Goal: Task Accomplishment & Management: Complete application form

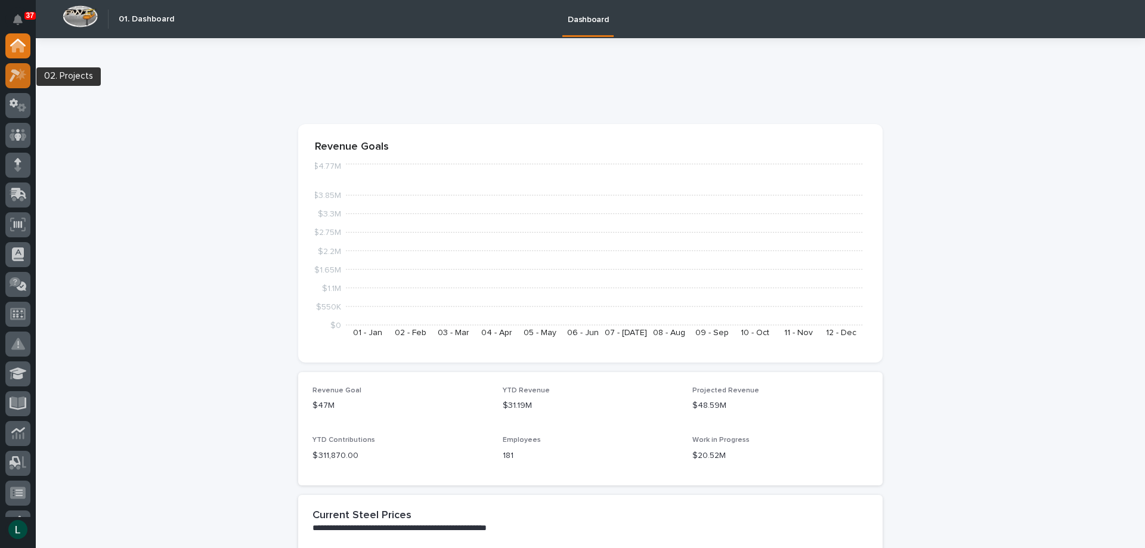
click at [20, 70] on icon at bounding box center [21, 74] width 10 height 12
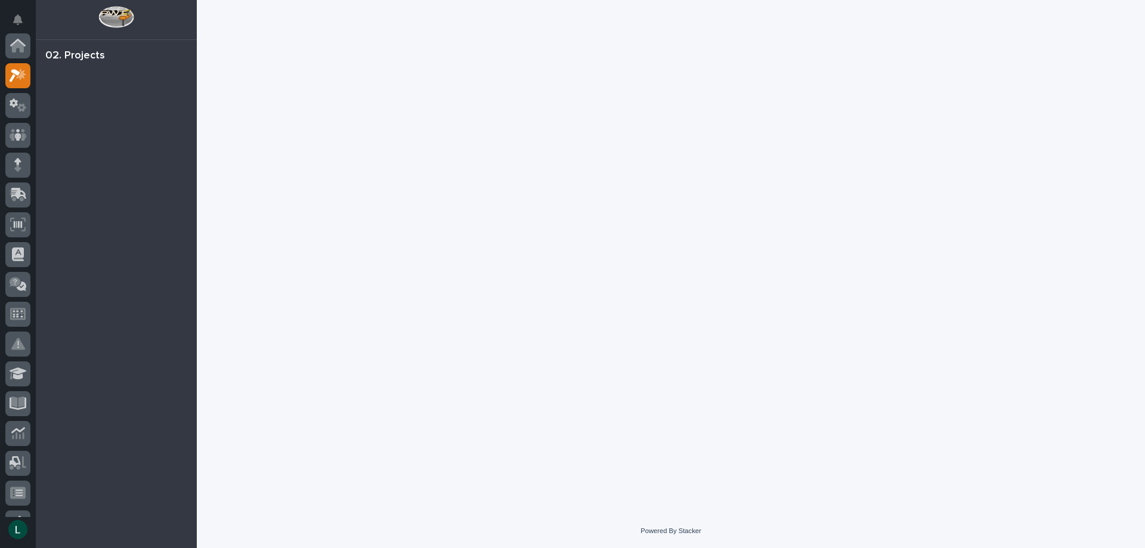
scroll to position [30, 0]
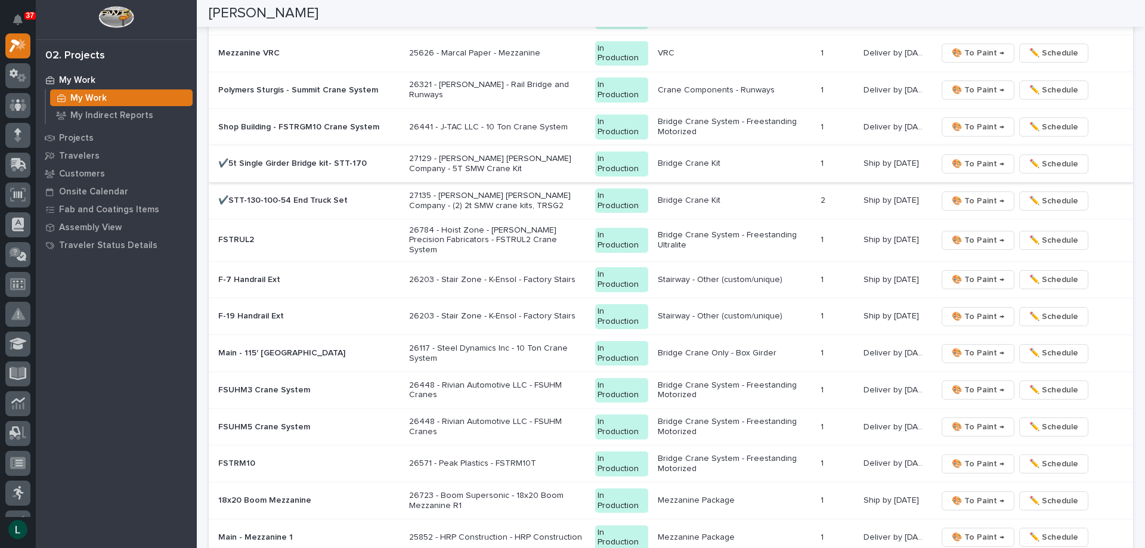
scroll to position [1431, 0]
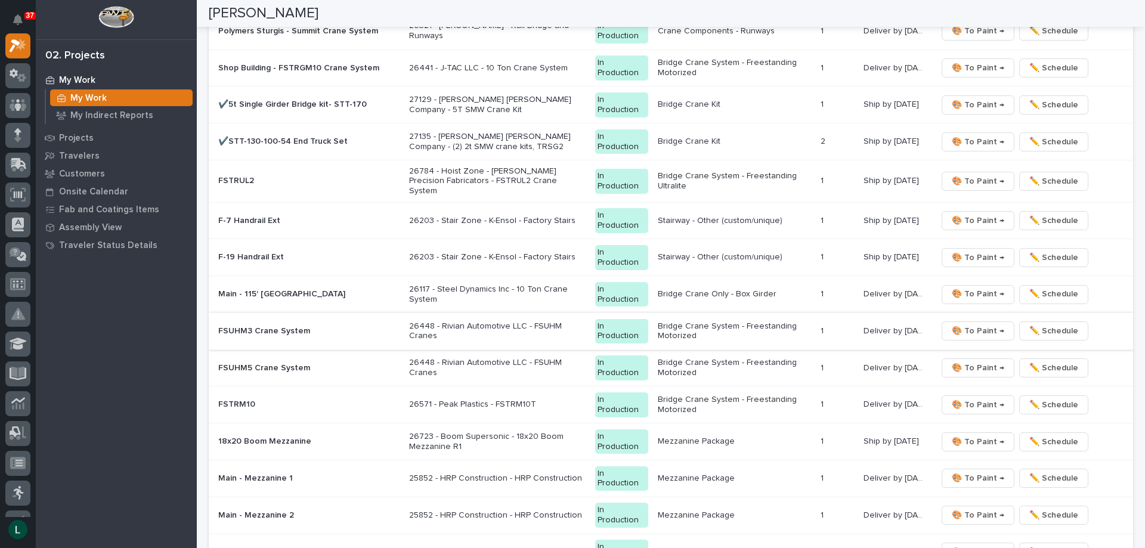
click at [971, 324] on span "🎨 To Paint →" at bounding box center [977, 331] width 52 height 14
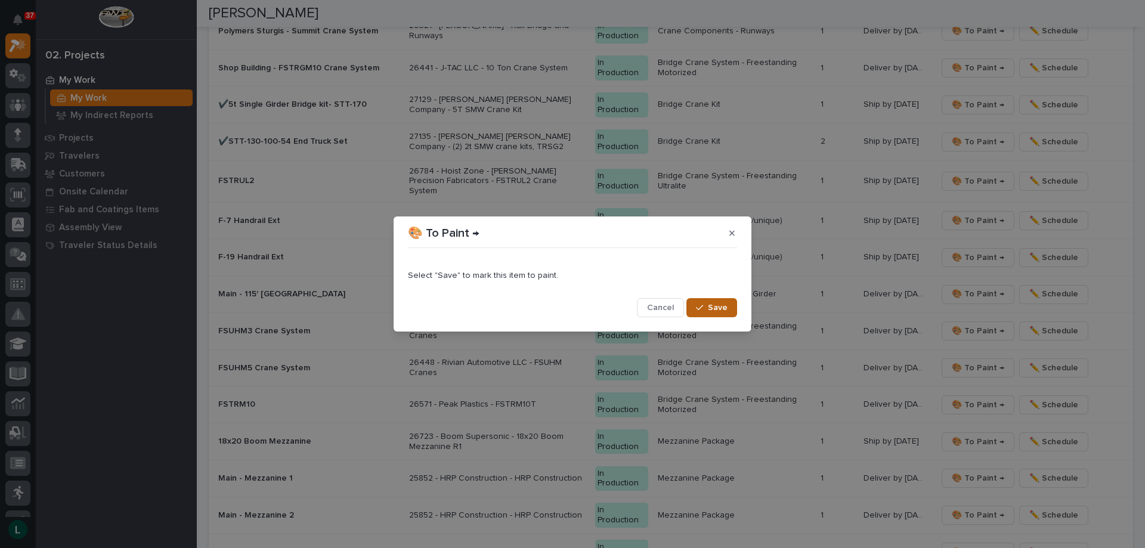
click at [713, 303] on span "Save" at bounding box center [718, 307] width 20 height 11
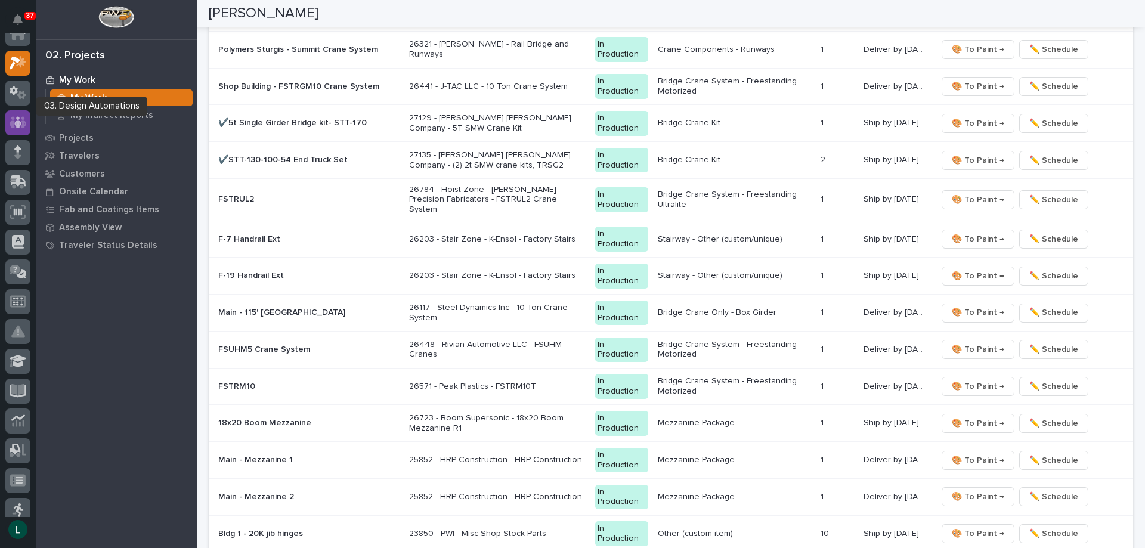
scroll to position [0, 0]
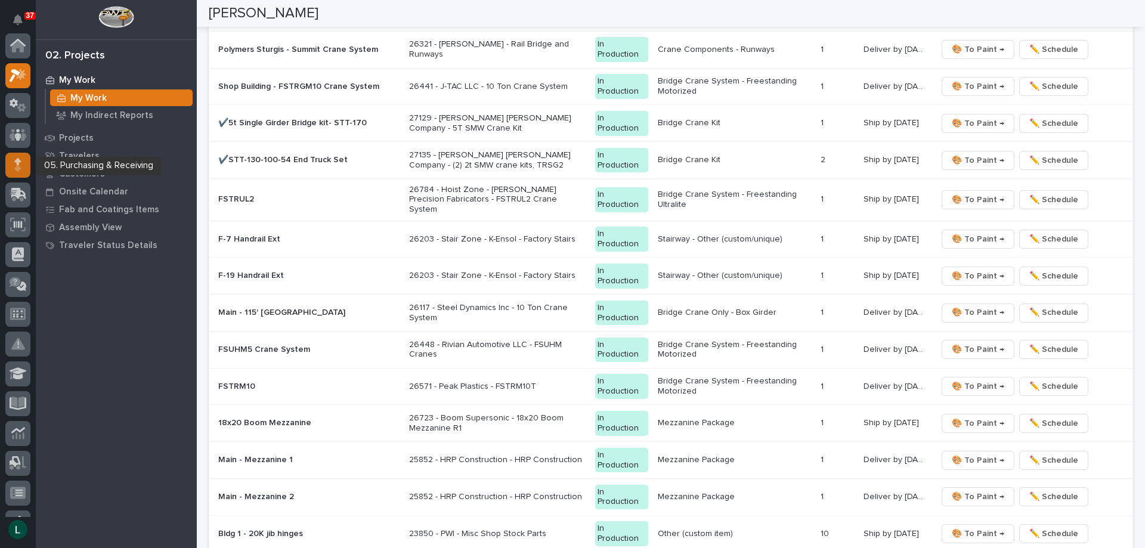
click at [14, 159] on icon at bounding box center [17, 165] width 7 height 14
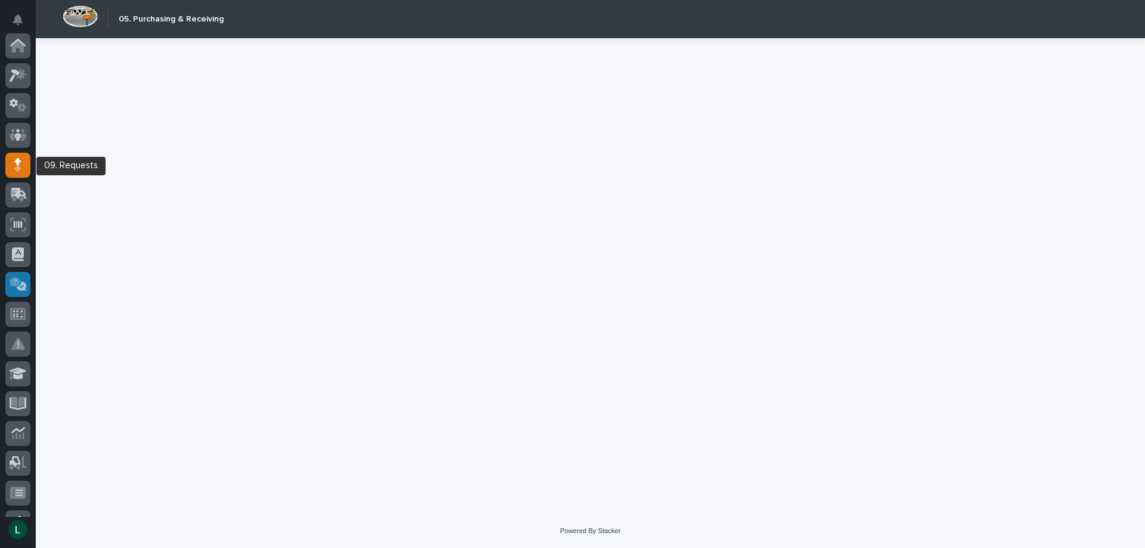
scroll to position [119, 0]
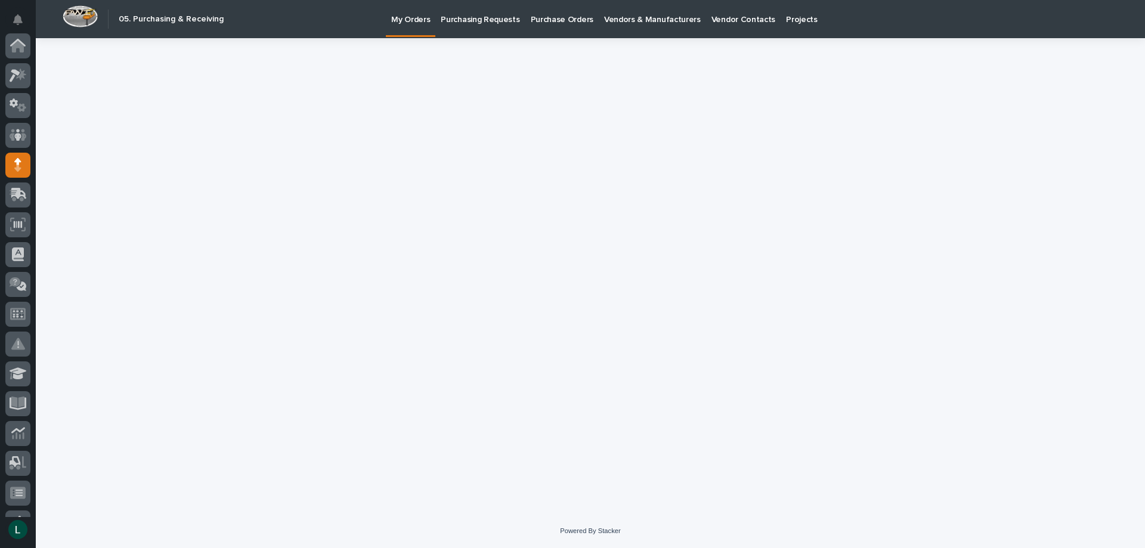
scroll to position [119, 0]
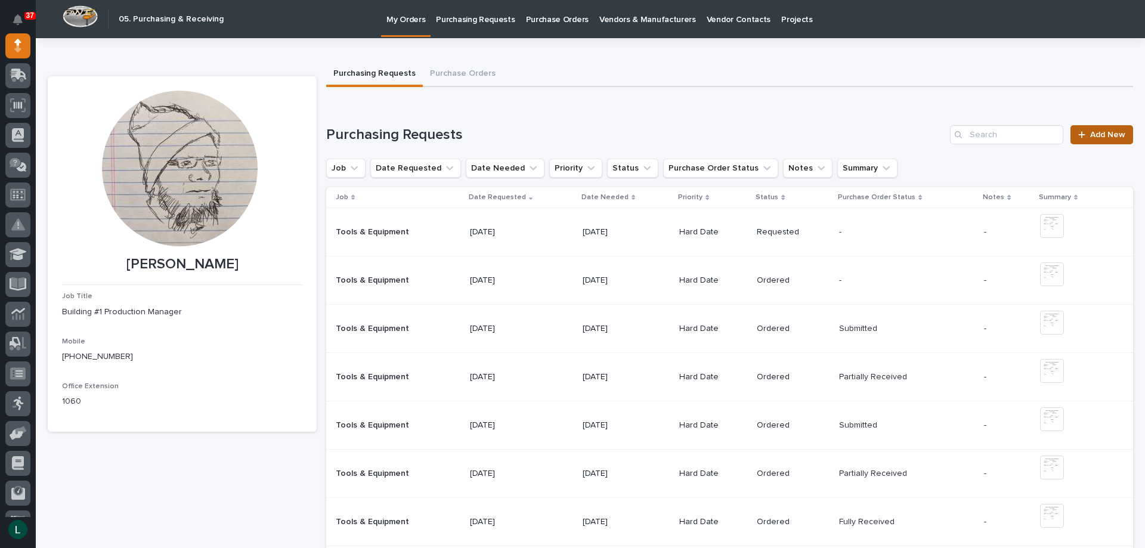
click at [1102, 132] on span "Add New" at bounding box center [1107, 135] width 35 height 8
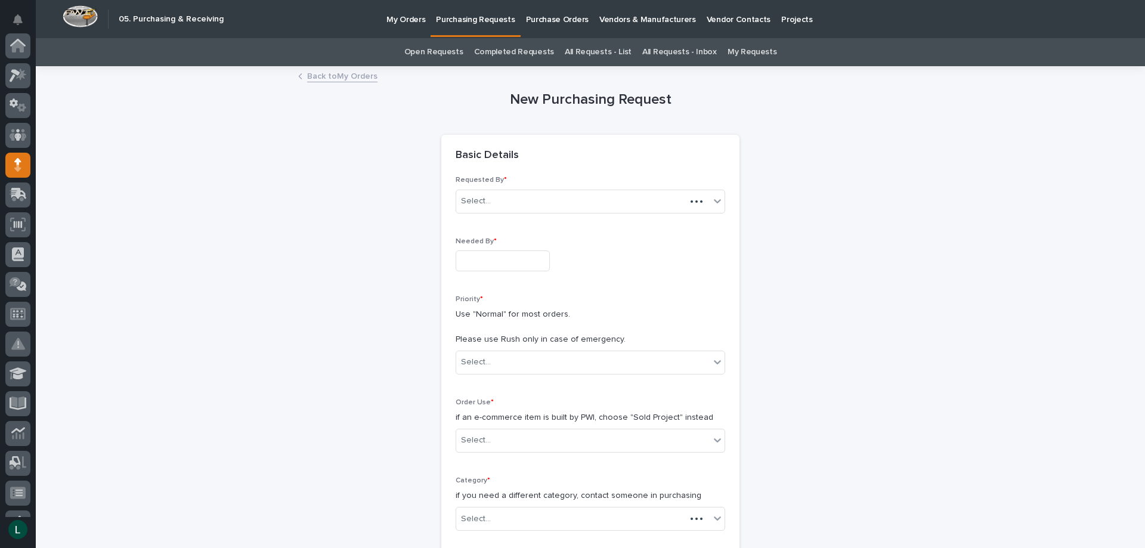
scroll to position [119, 0]
click at [494, 260] on input "text" at bounding box center [502, 260] width 94 height 21
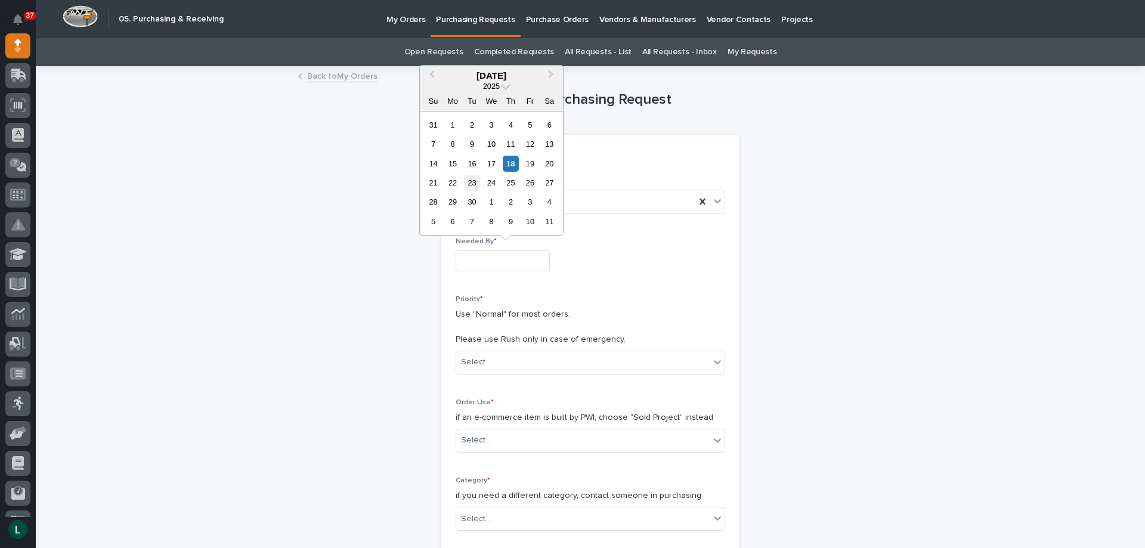
click at [472, 183] on div "23" at bounding box center [472, 183] width 16 height 16
type input "**********"
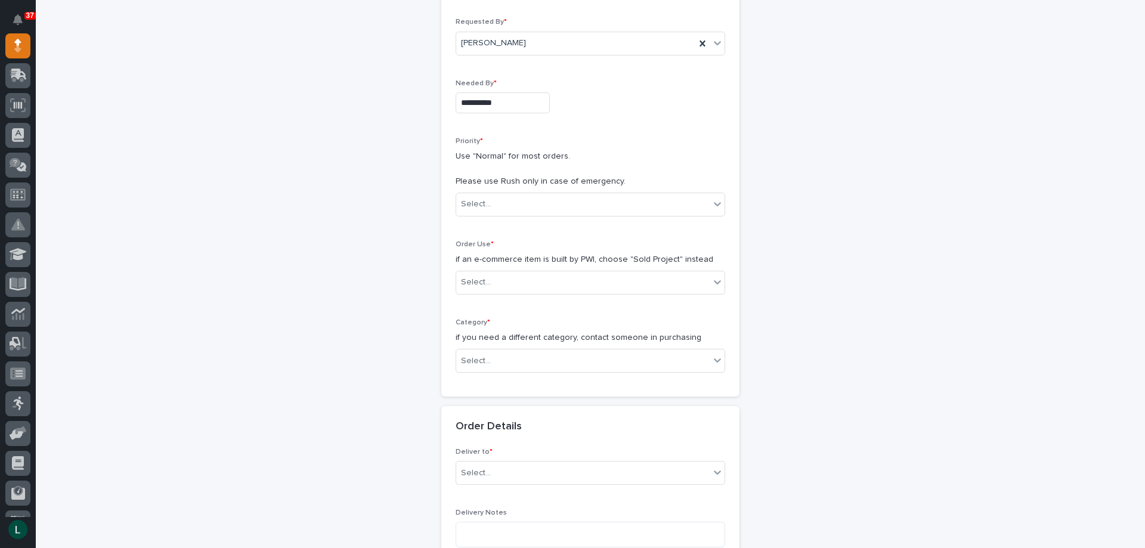
scroll to position [179, 0]
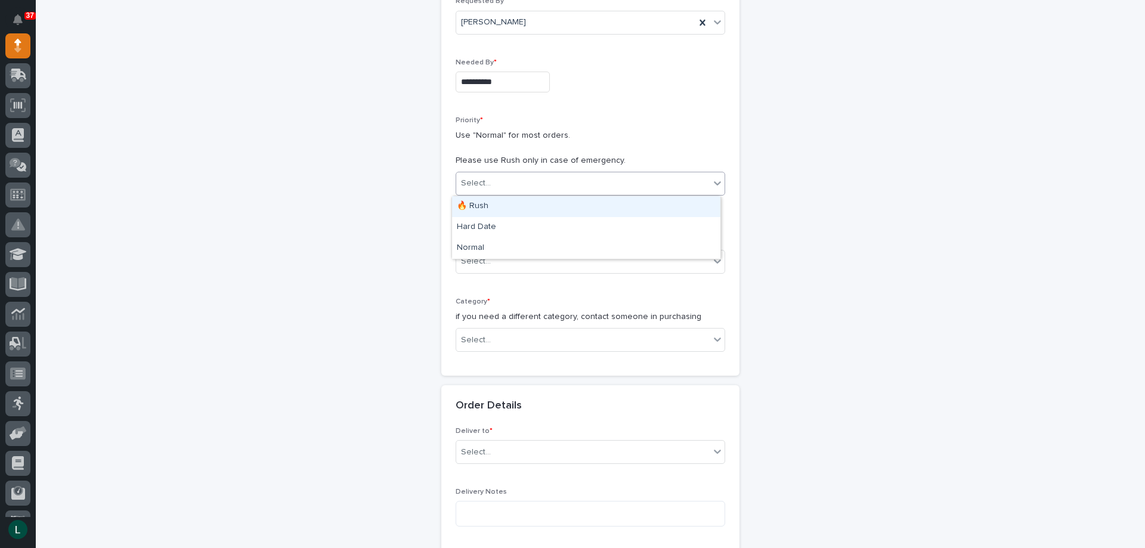
click at [585, 176] on div "Select..." at bounding box center [582, 183] width 253 height 20
click at [573, 220] on div "Hard Date" at bounding box center [586, 227] width 268 height 21
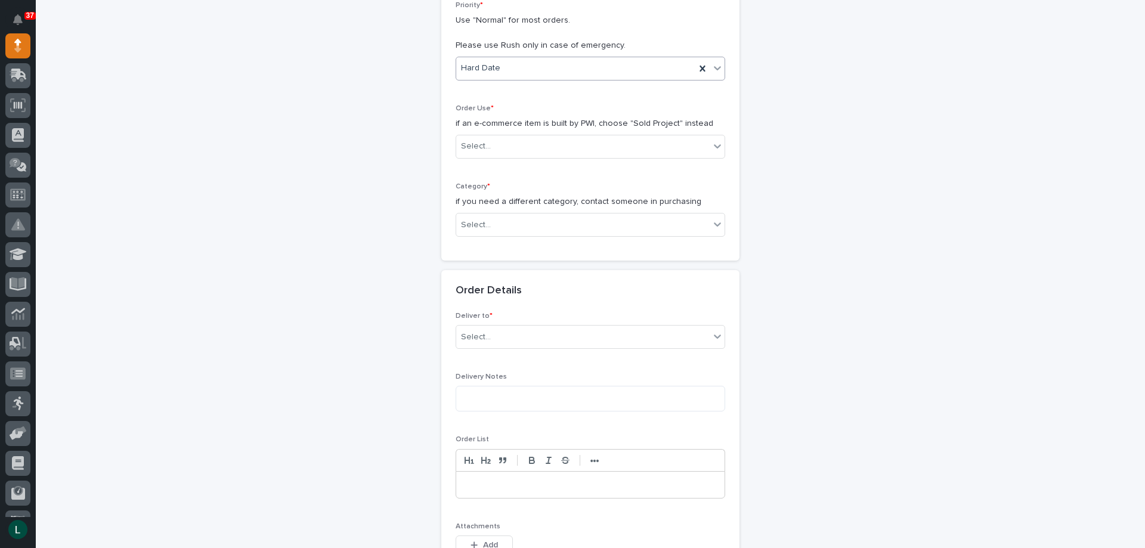
scroll to position [298, 0]
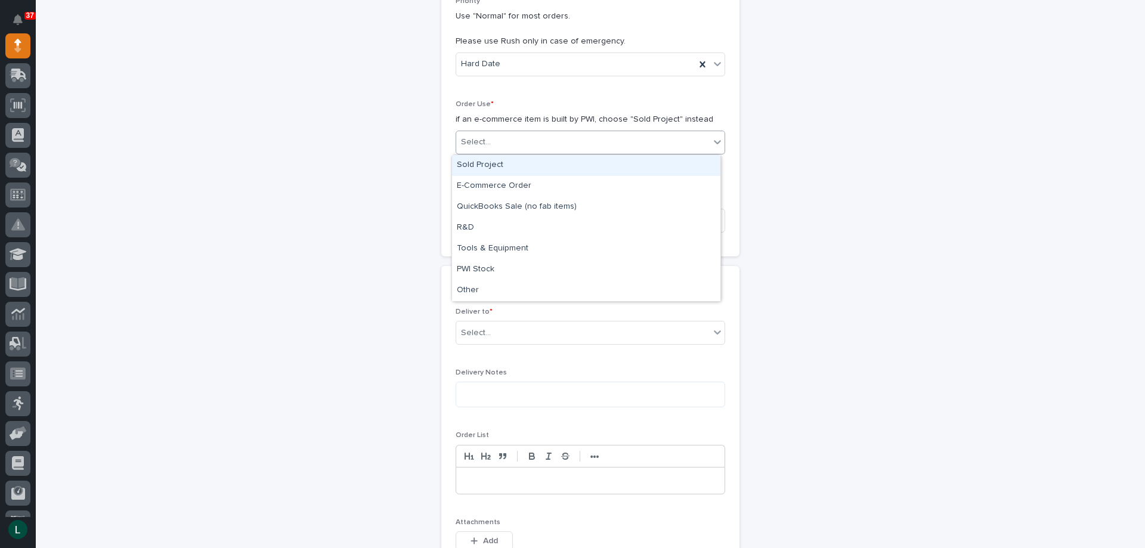
click at [551, 134] on div "Select..." at bounding box center [582, 142] width 253 height 20
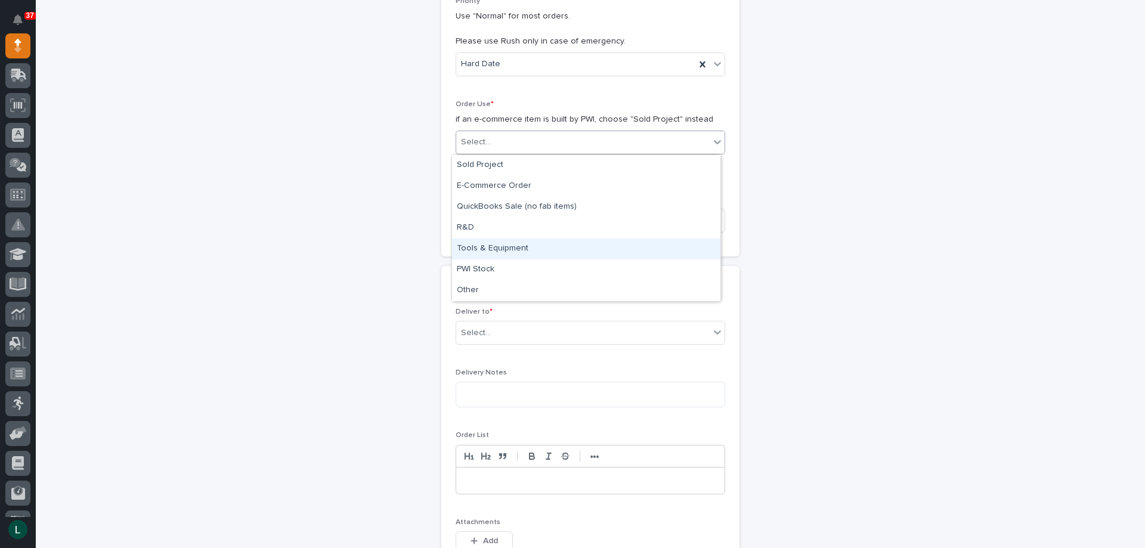
click at [539, 242] on div "Tools & Equipment" at bounding box center [586, 248] width 268 height 21
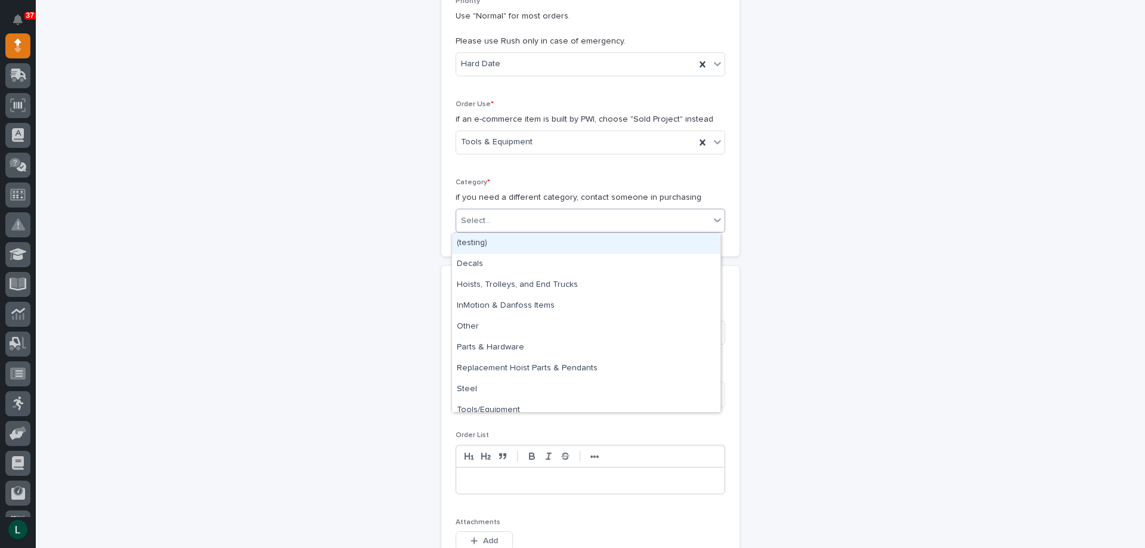
click at [541, 212] on div "Select..." at bounding box center [582, 221] width 253 height 20
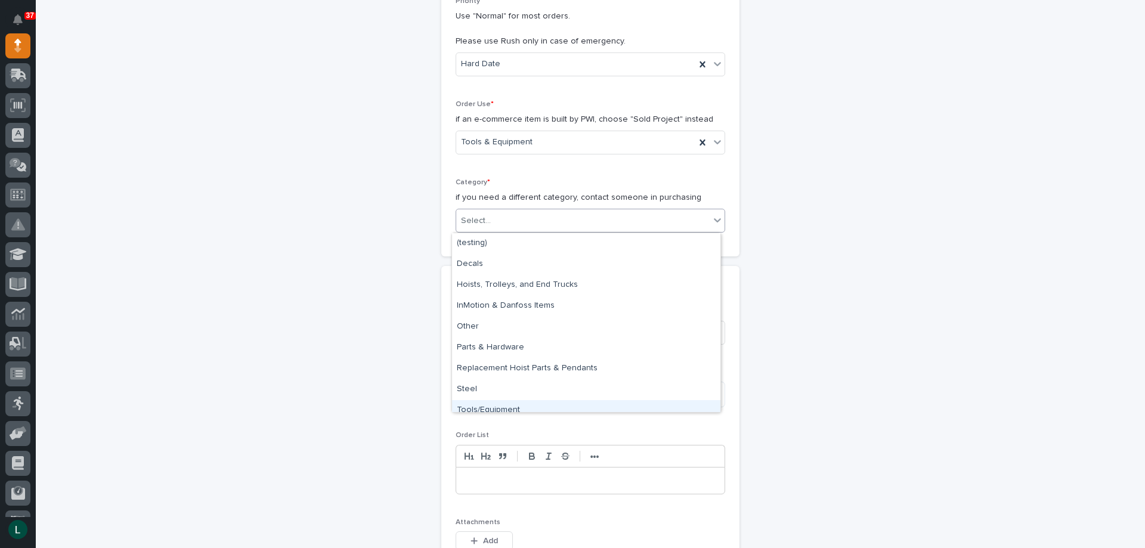
click at [522, 405] on div "Tools/Equipment" at bounding box center [586, 410] width 268 height 21
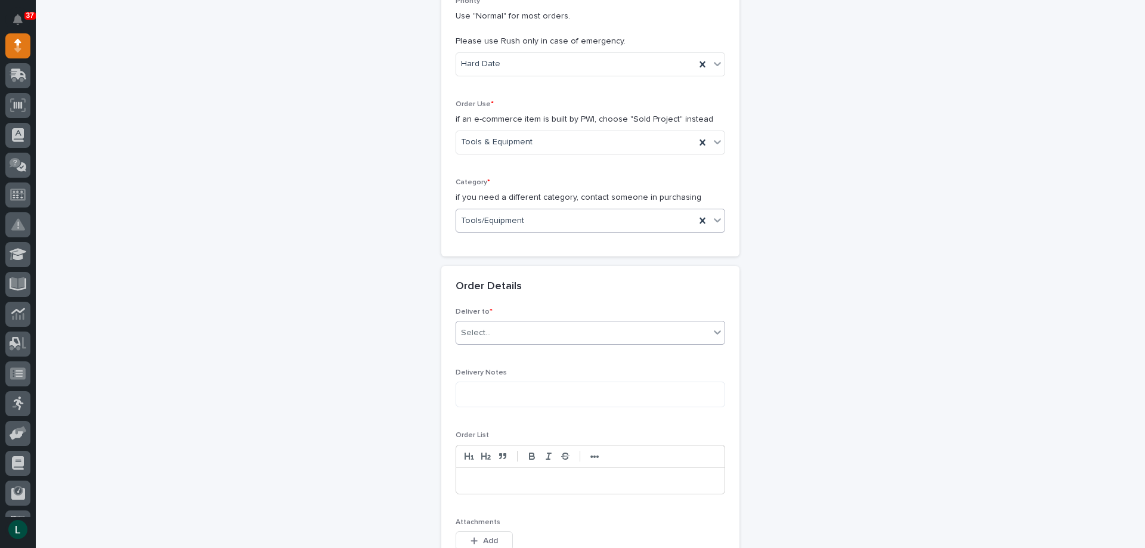
click at [536, 324] on div "Select..." at bounding box center [582, 333] width 253 height 20
click at [535, 351] on div "PWI" at bounding box center [586, 355] width 268 height 21
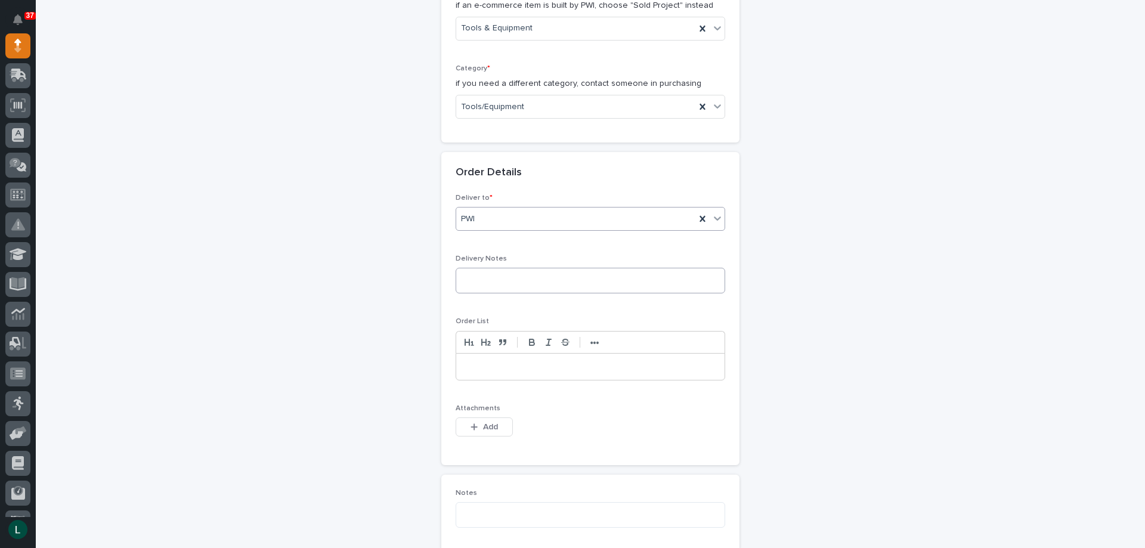
scroll to position [417, 0]
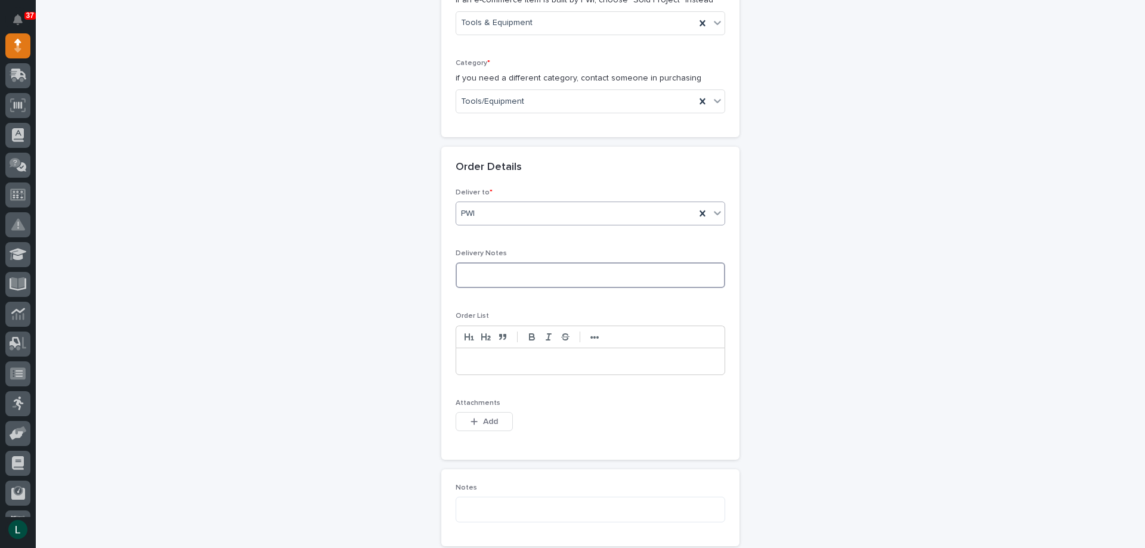
click at [531, 274] on textarea at bounding box center [589, 275] width 269 height 26
type textarea "**********"
click at [549, 364] on p at bounding box center [590, 361] width 250 height 12
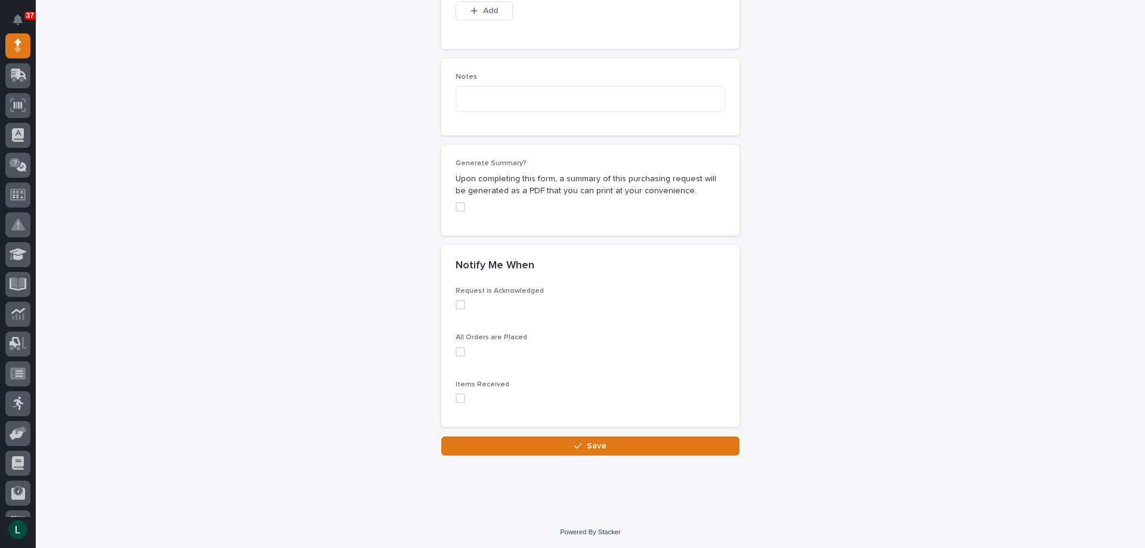
scroll to position [829, 0]
click at [457, 302] on span at bounding box center [460, 304] width 10 height 10
click at [459, 350] on span at bounding box center [460, 351] width 10 height 10
click at [455, 396] on span at bounding box center [460, 397] width 10 height 10
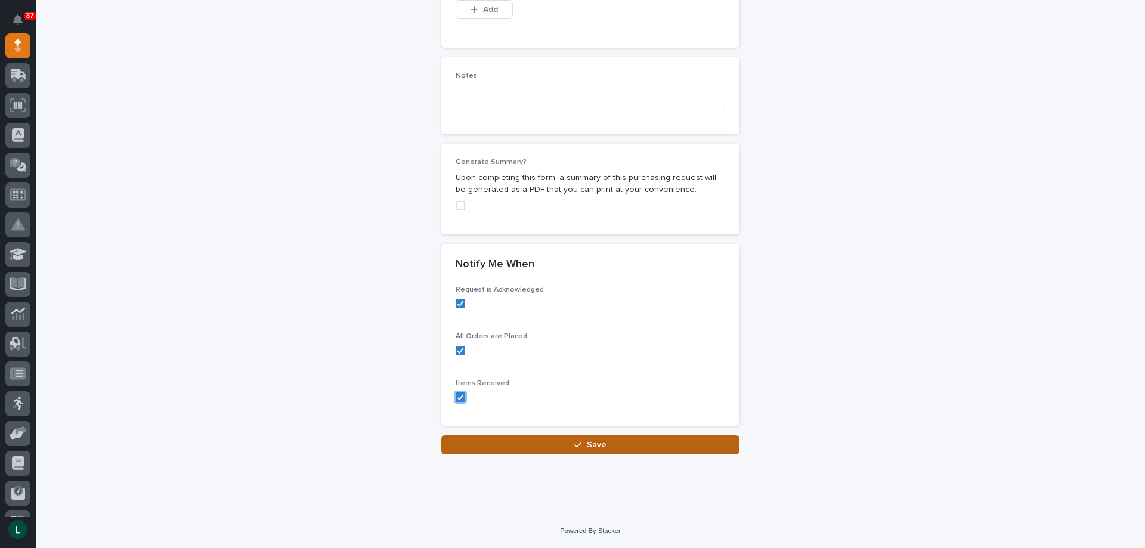
click at [587, 443] on span "Save" at bounding box center [597, 444] width 20 height 11
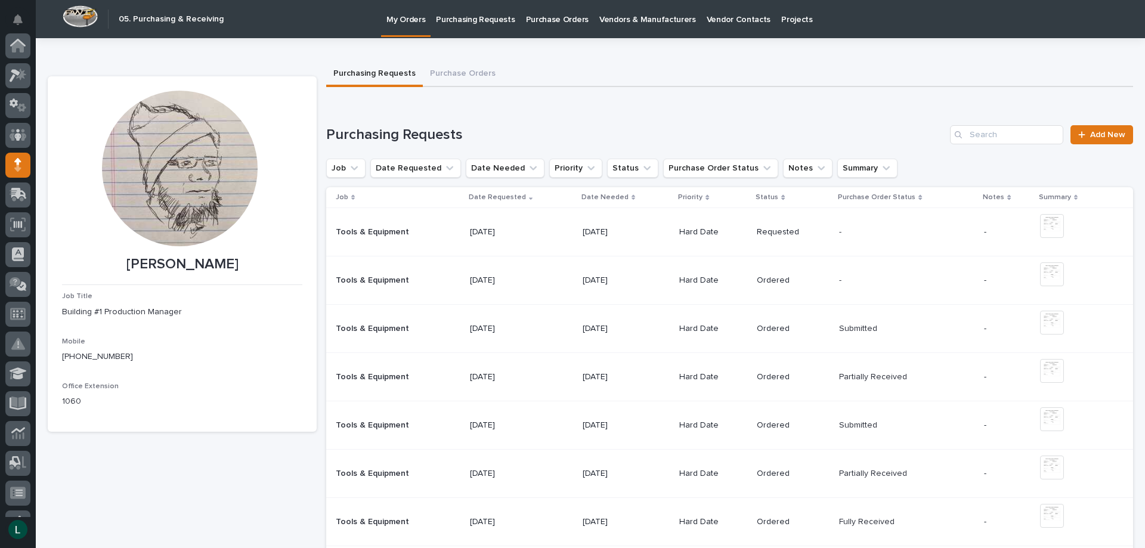
scroll to position [119, 0]
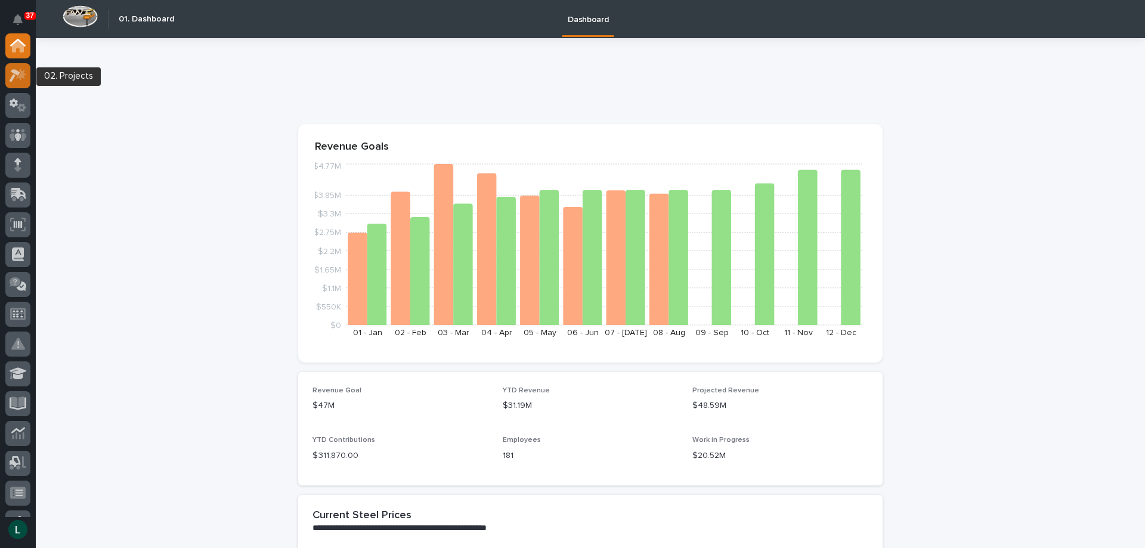
click at [17, 72] on icon at bounding box center [15, 75] width 11 height 13
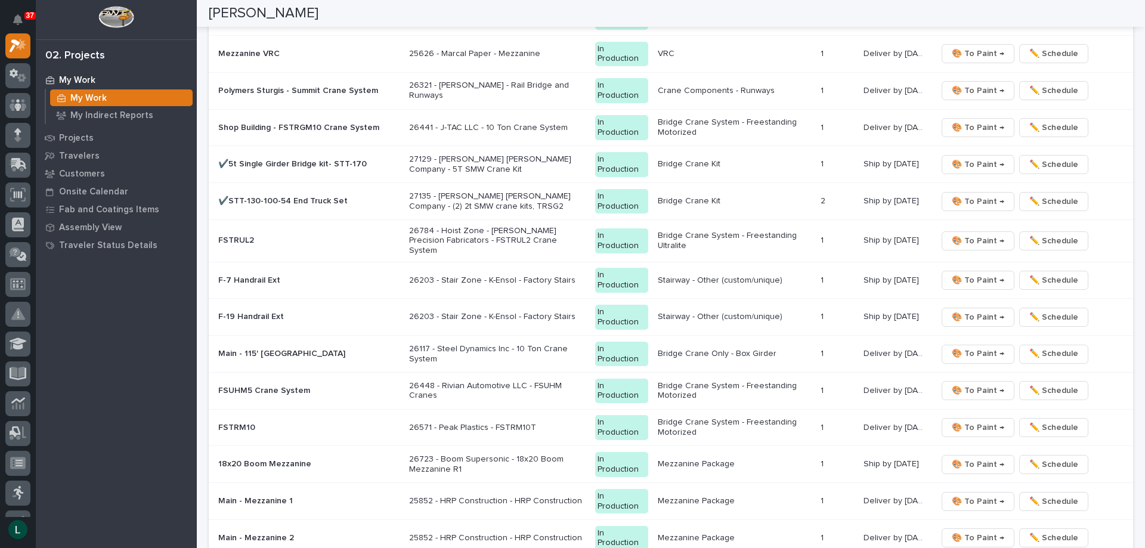
scroll to position [1312, 0]
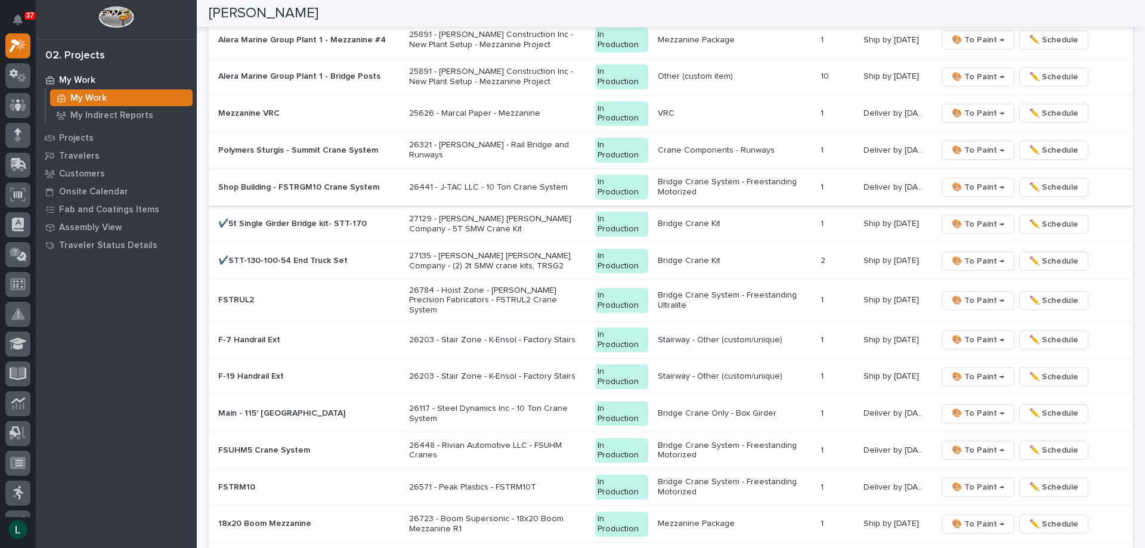
click at [985, 184] on span "🎨 To Paint →" at bounding box center [977, 187] width 52 height 14
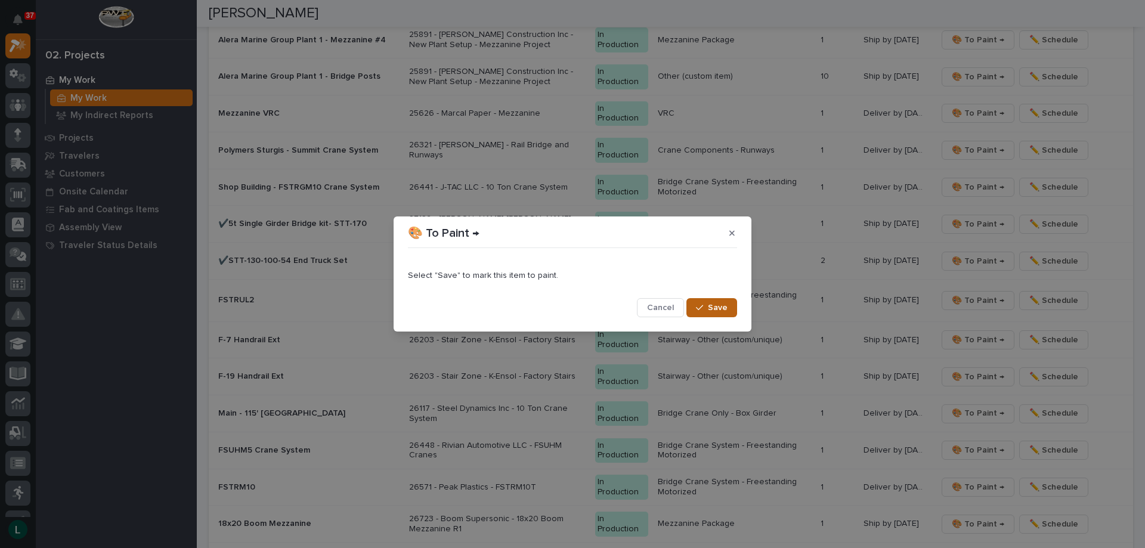
click at [716, 304] on span "Save" at bounding box center [718, 307] width 20 height 11
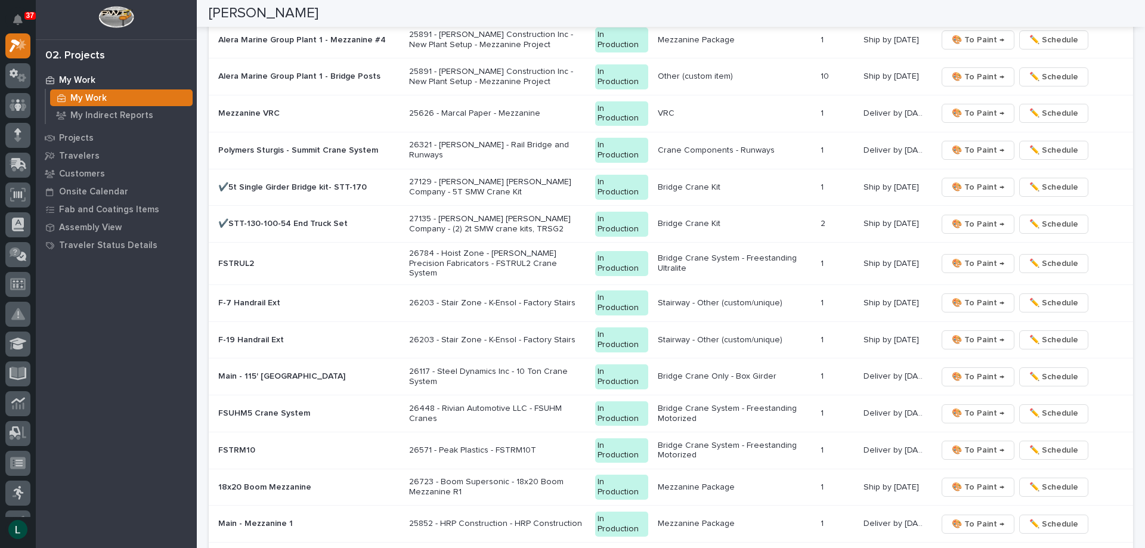
scroll to position [1293, 0]
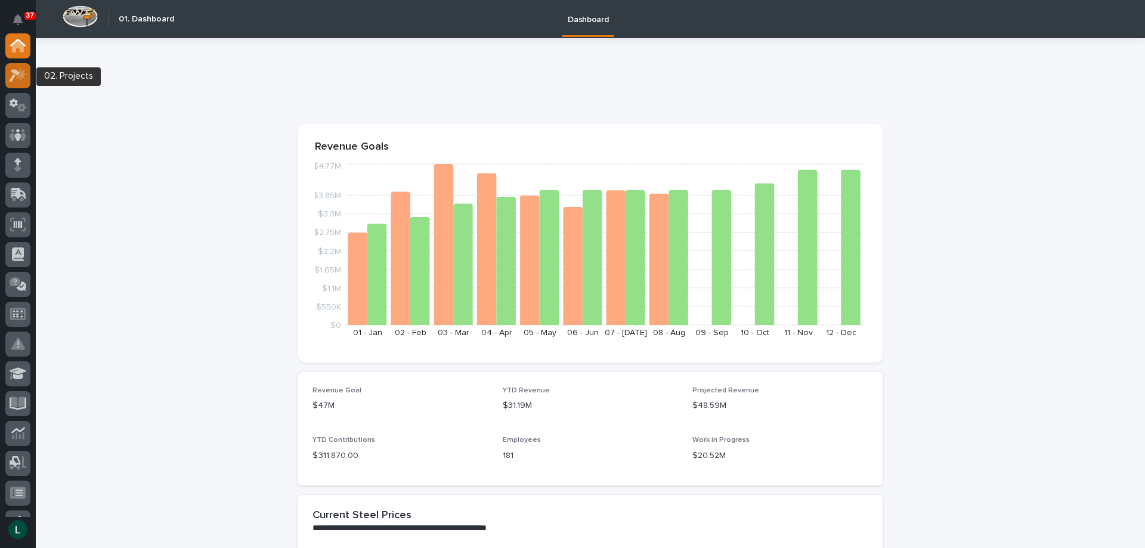
click at [11, 75] on icon at bounding box center [18, 76] width 17 height 14
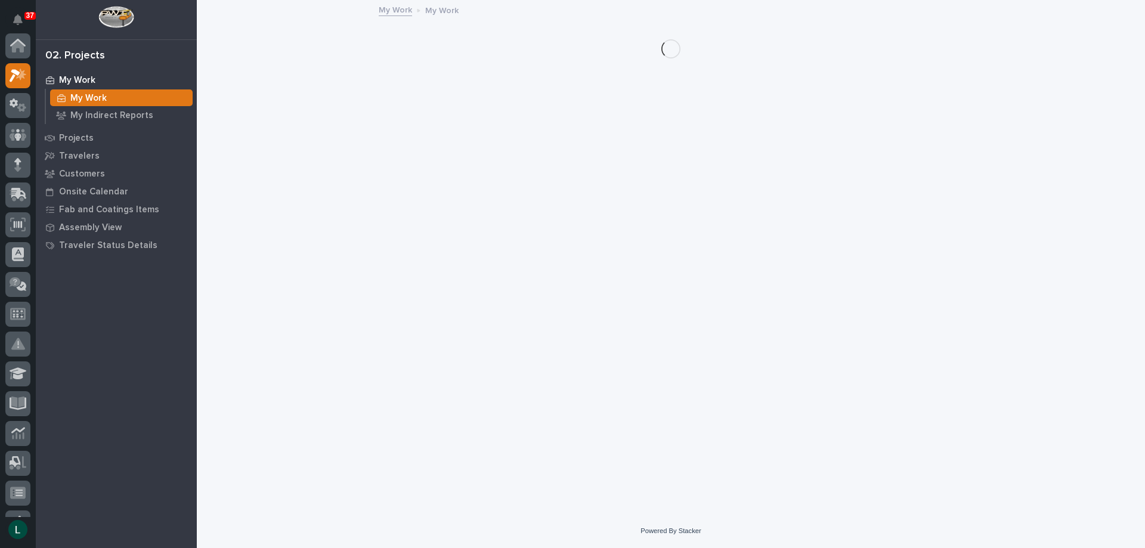
scroll to position [30, 0]
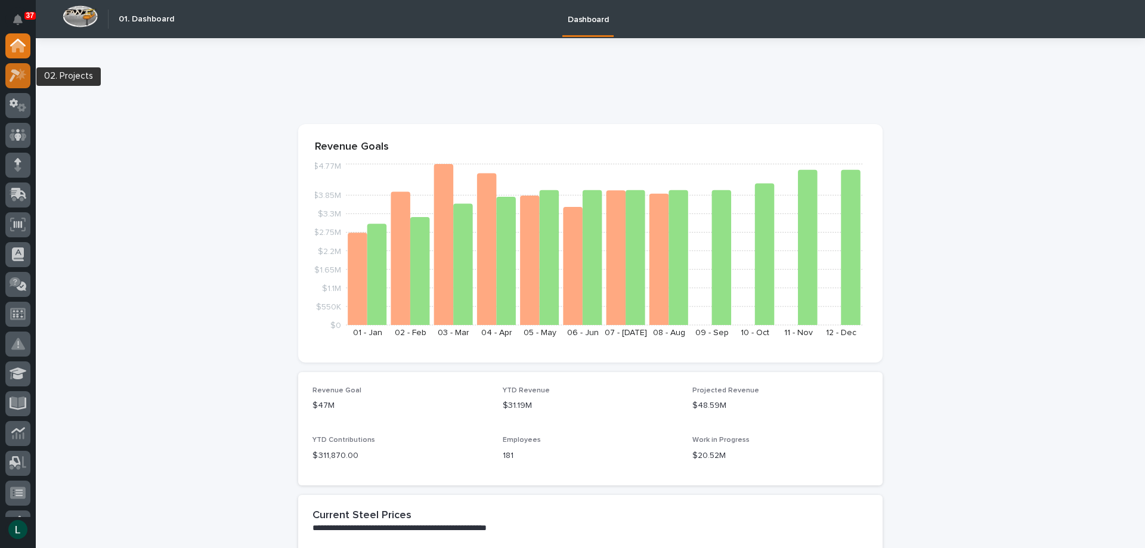
click at [17, 75] on icon at bounding box center [15, 75] width 11 height 13
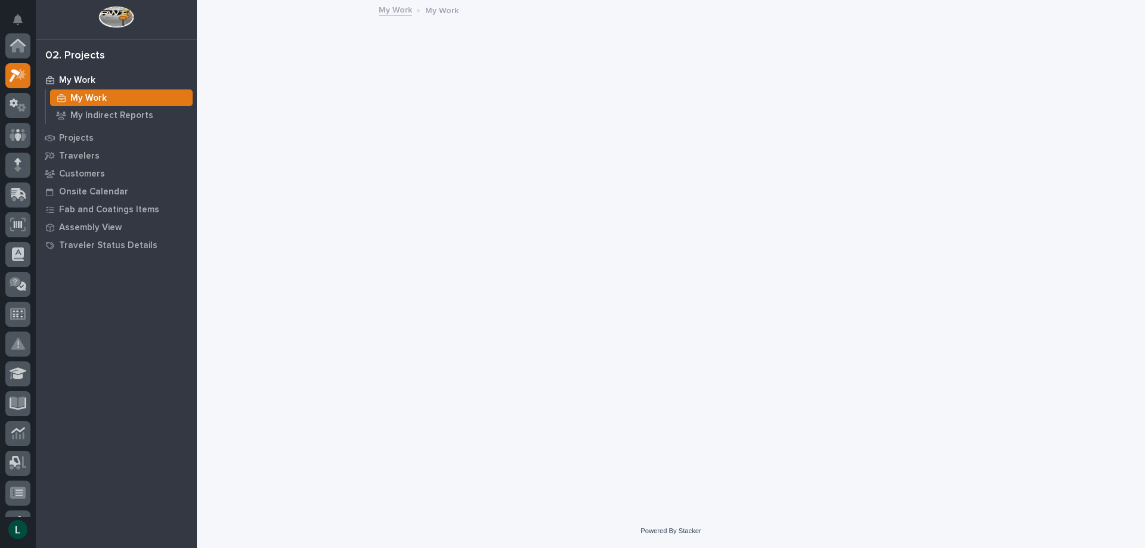
scroll to position [30, 0]
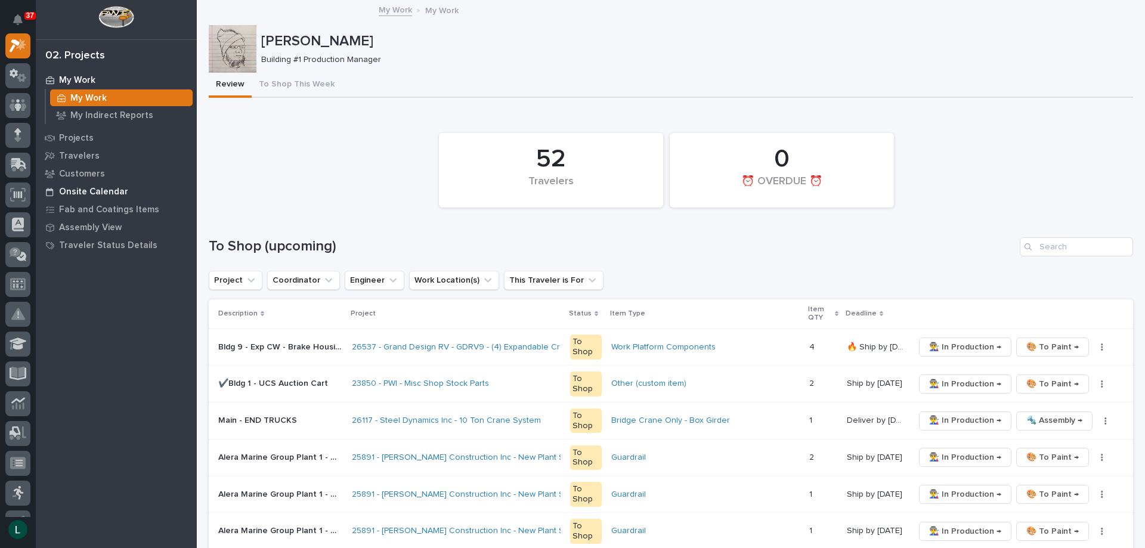
click at [79, 191] on p "Onsite Calendar" at bounding box center [93, 192] width 69 height 11
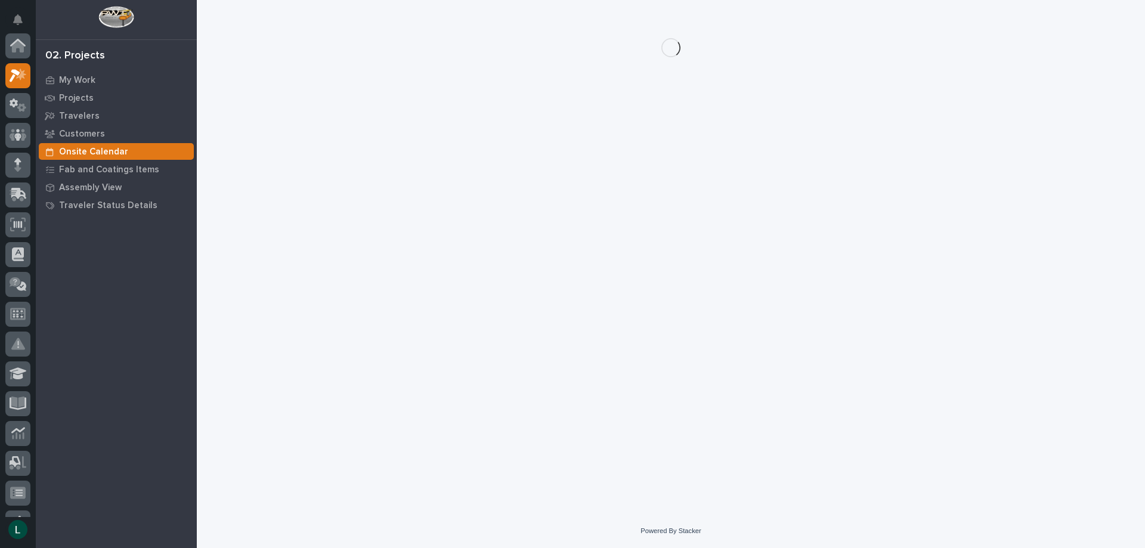
scroll to position [30, 0]
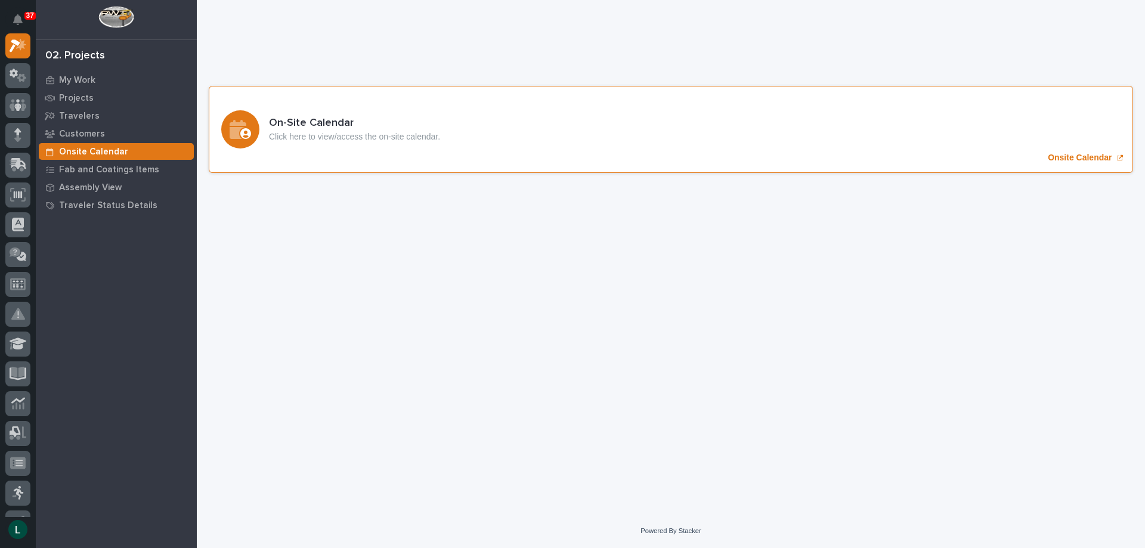
click at [241, 129] on icon "Onsite Calendar" at bounding box center [240, 129] width 21 height 19
